Goal: Transaction & Acquisition: Purchase product/service

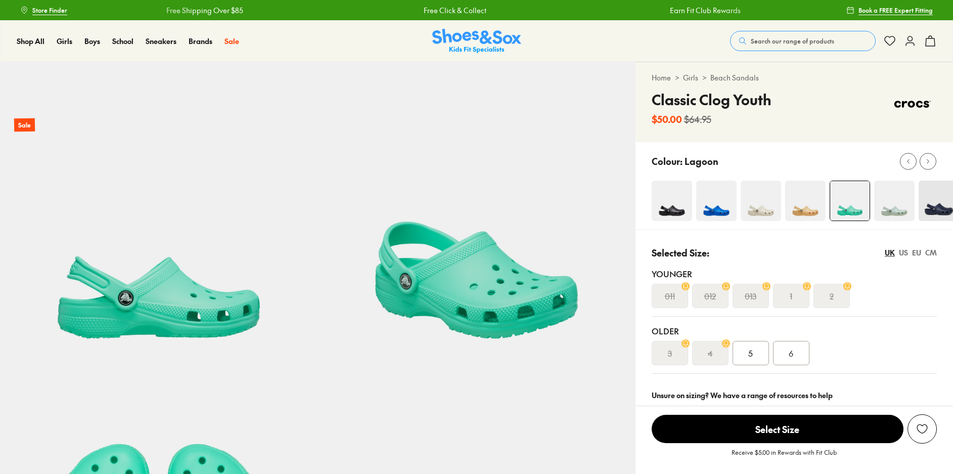
select select "*"
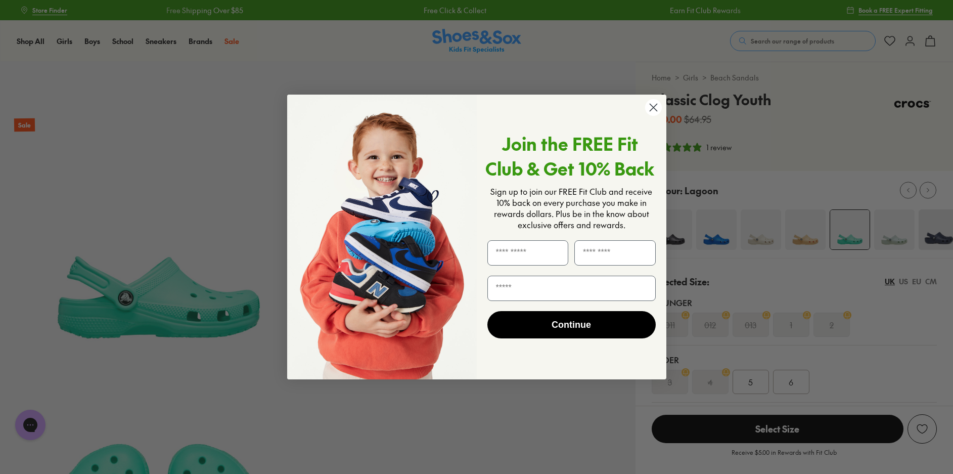
drag, startPoint x: 650, startPoint y: 112, endPoint x: 679, endPoint y: 116, distance: 29.6
click at [651, 112] on circle "Close dialog" at bounding box center [653, 107] width 17 height 17
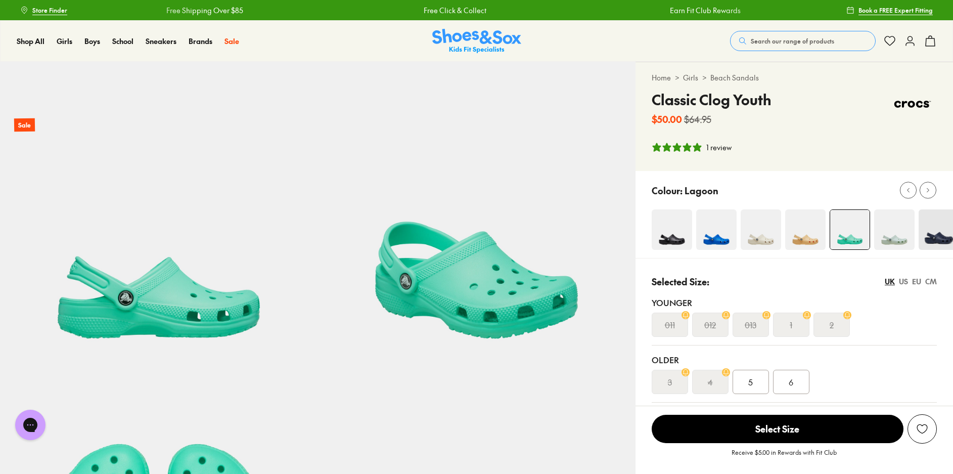
scroll to position [51, 0]
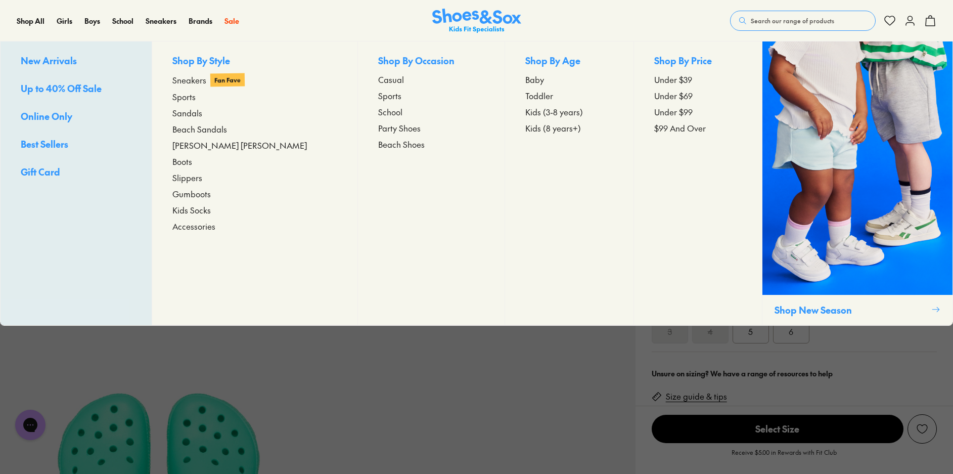
click at [525, 97] on span "Toddler" at bounding box center [539, 95] width 28 height 12
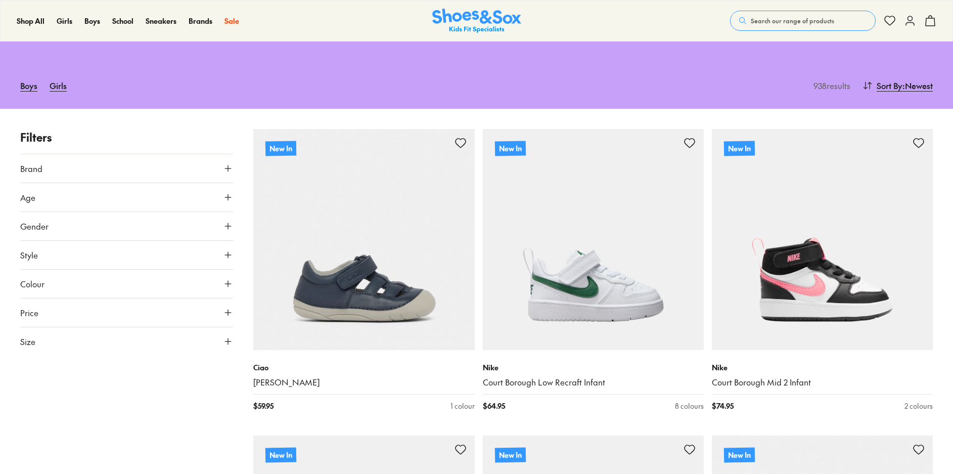
scroll to position [101, 0]
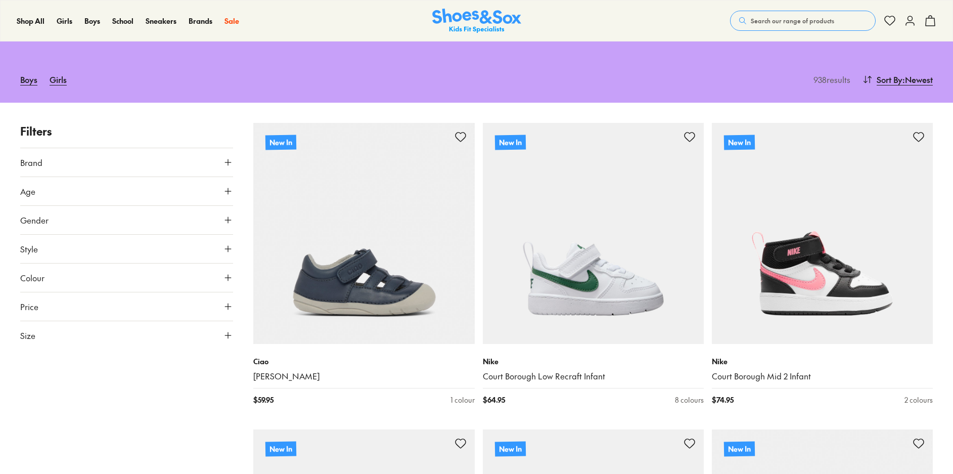
click at [215, 160] on button "Brand" at bounding box center [126, 162] width 213 height 28
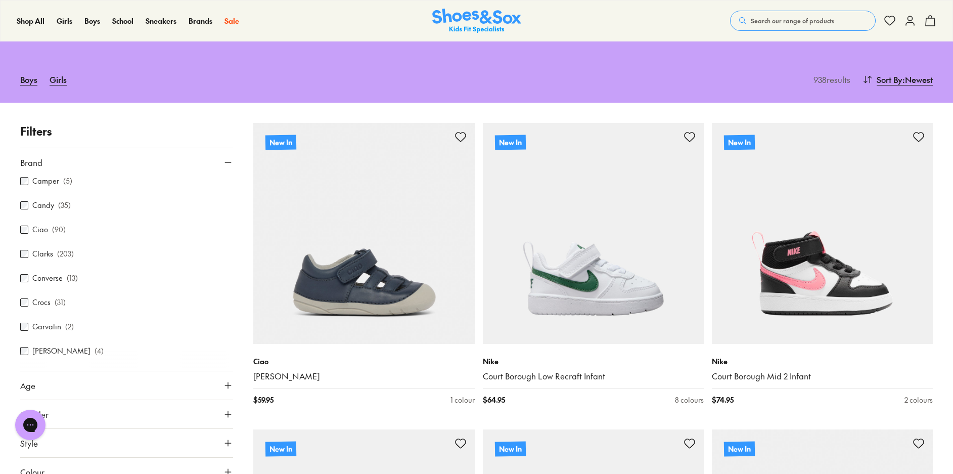
scroll to position [152, 0]
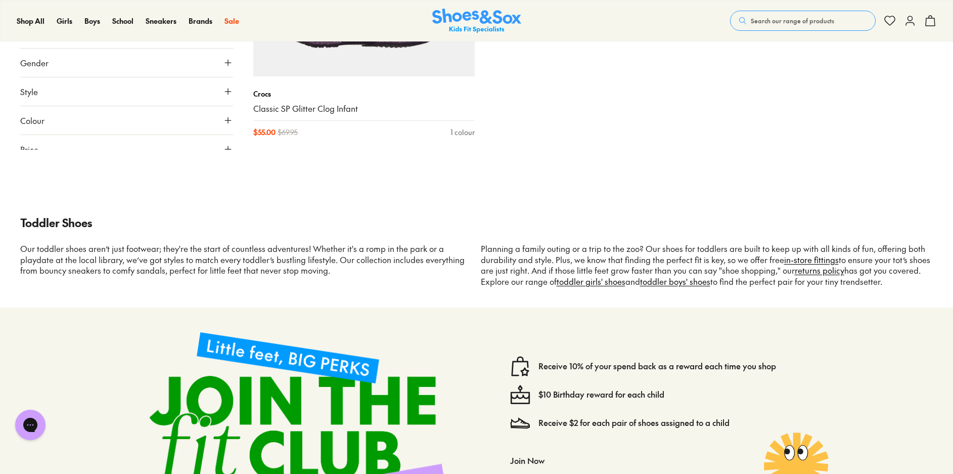
scroll to position [3438, 0]
